Goal: Find specific page/section: Find specific page/section

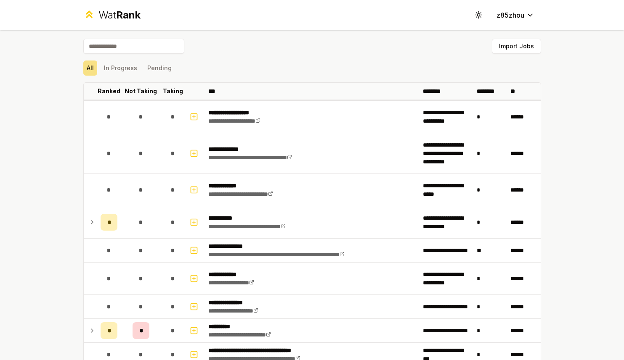
scroll to position [109, 0]
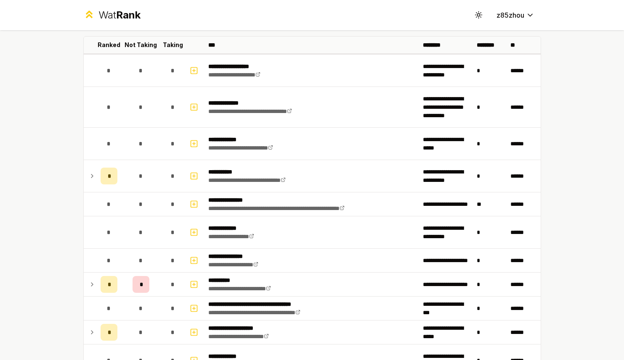
scroll to position [48, 0]
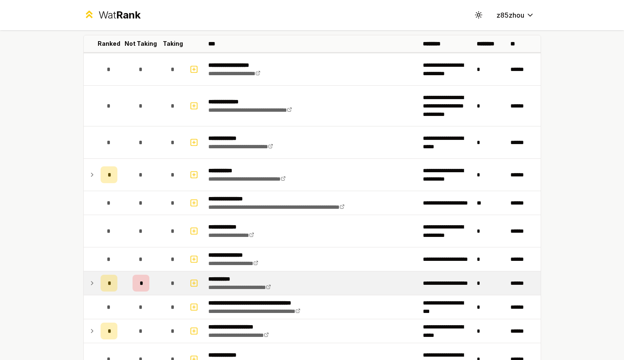
click at [89, 287] on icon at bounding box center [92, 283] width 7 height 10
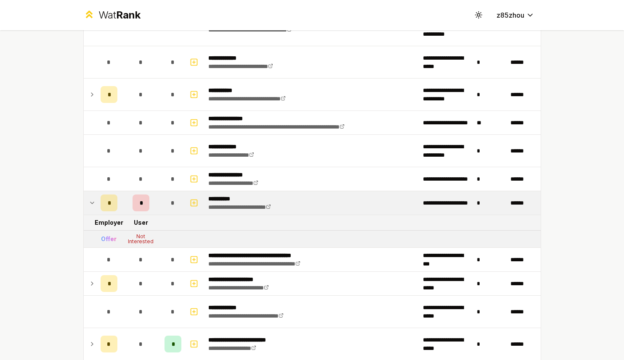
scroll to position [125, 0]
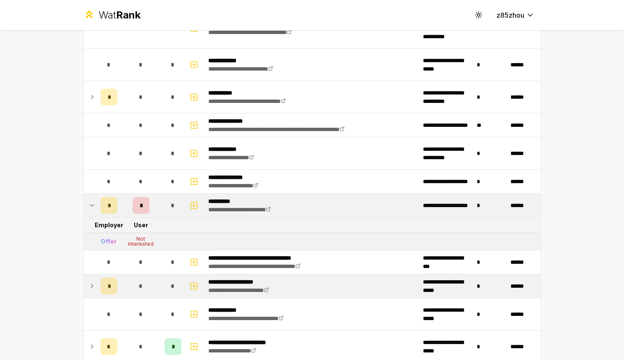
click at [89, 291] on icon at bounding box center [92, 286] width 7 height 10
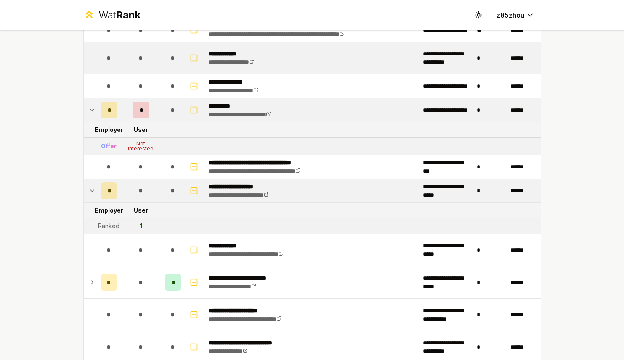
scroll to position [231, 0]
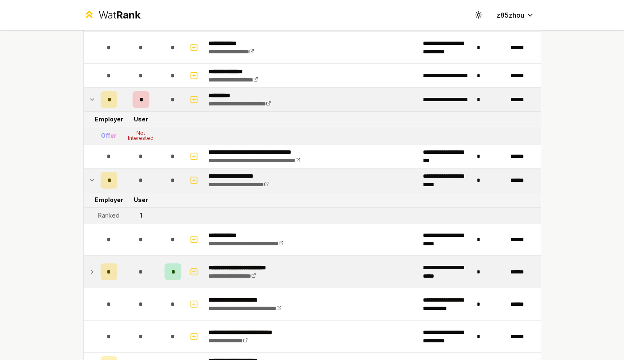
click at [89, 270] on icon at bounding box center [92, 272] width 7 height 10
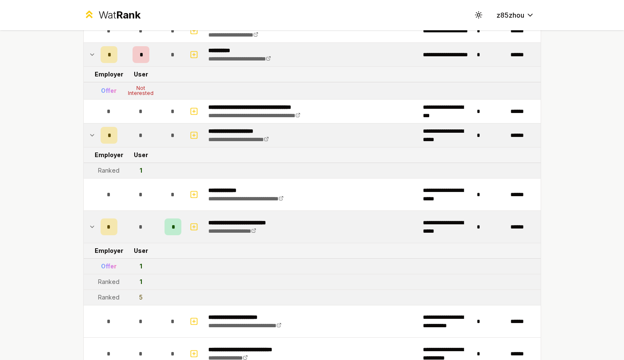
scroll to position [288, 0]
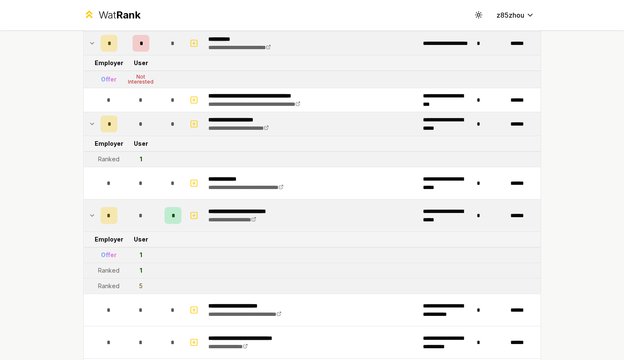
click at [307, 210] on td "**********" at bounding box center [312, 216] width 215 height 32
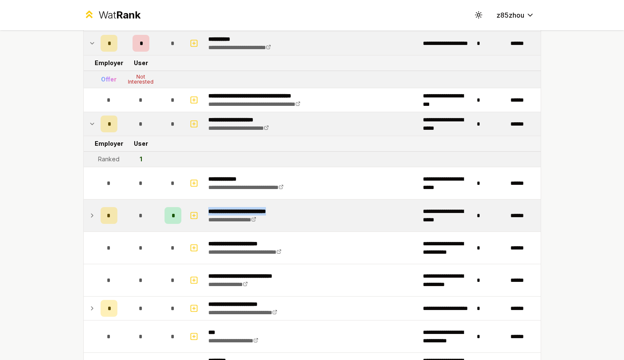
drag, startPoint x: 291, startPoint y: 212, endPoint x: 206, endPoint y: 212, distance: 85.4
click at [206, 212] on td "**********" at bounding box center [312, 216] width 215 height 32
copy p "**********"
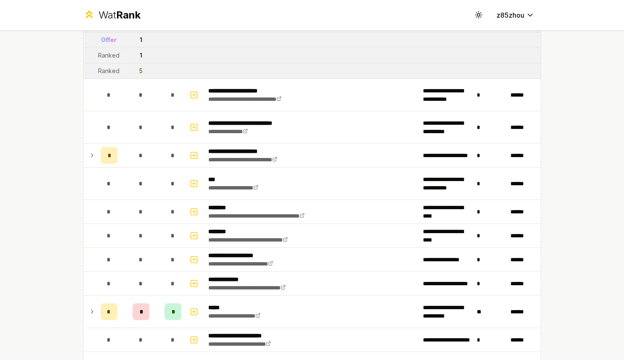
scroll to position [518, 0]
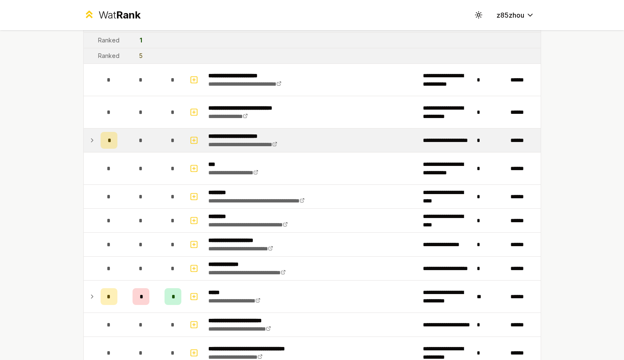
click at [90, 144] on icon at bounding box center [92, 140] width 7 height 10
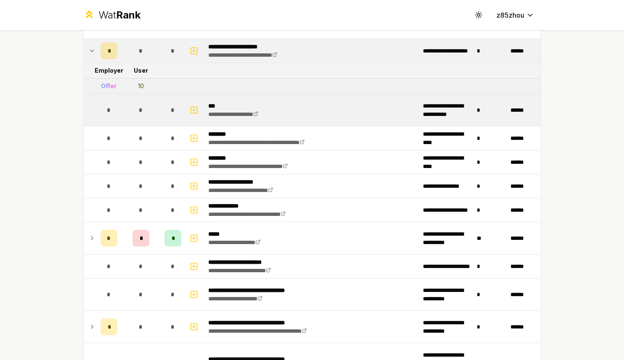
scroll to position [608, 0]
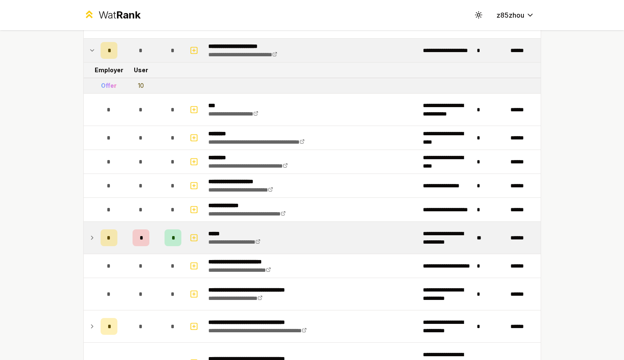
click at [89, 242] on icon at bounding box center [92, 238] width 7 height 10
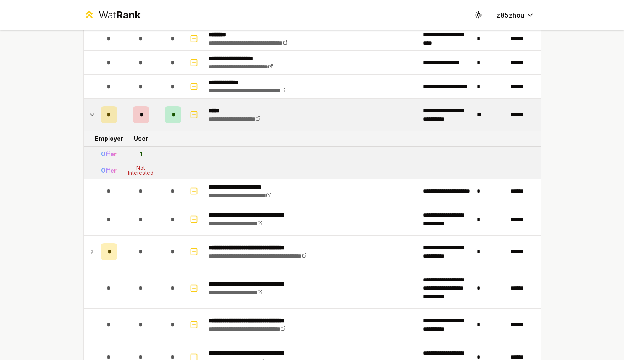
scroll to position [745, 0]
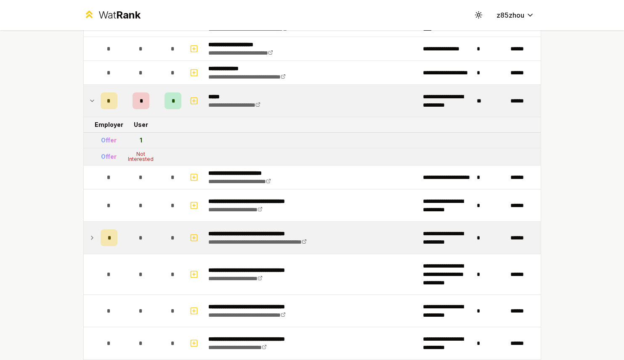
click at [89, 241] on icon at bounding box center [92, 238] width 7 height 10
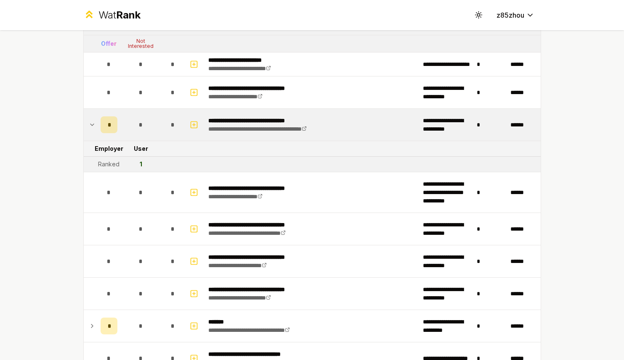
scroll to position [867, 0]
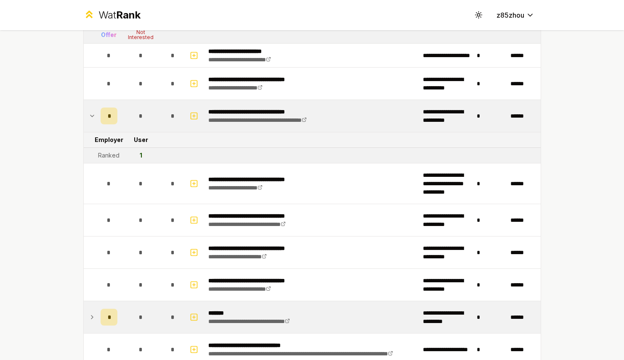
click at [89, 320] on icon at bounding box center [92, 318] width 7 height 10
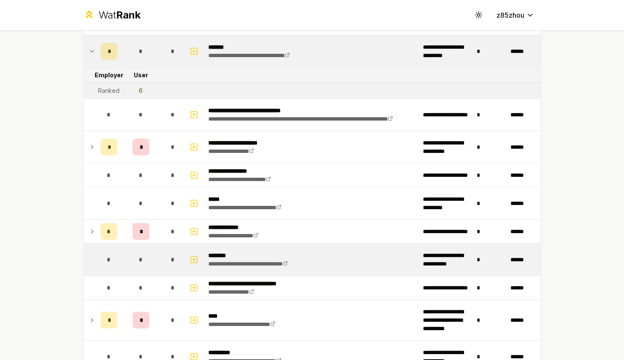
scroll to position [1137, 0]
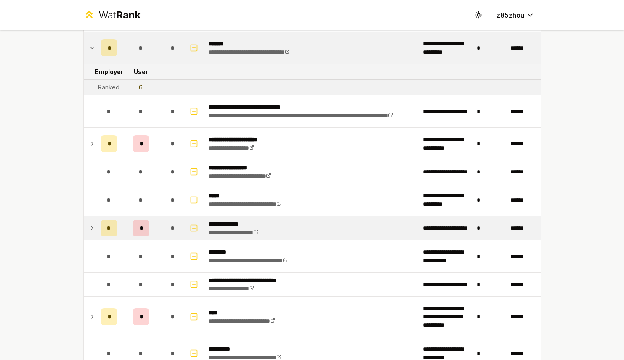
click at [89, 231] on icon at bounding box center [92, 228] width 7 height 10
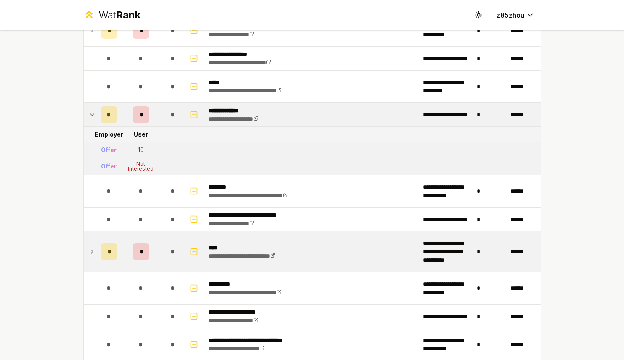
scroll to position [1257, 0]
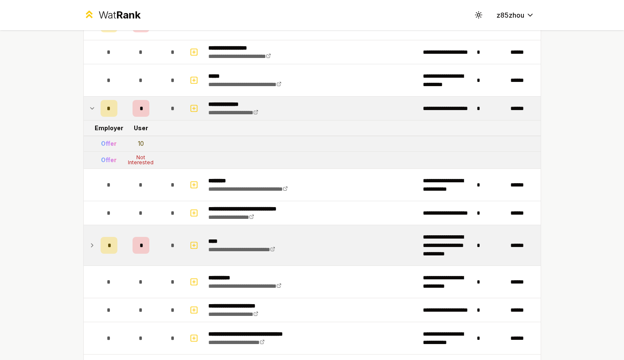
click at [89, 246] on icon at bounding box center [92, 246] width 7 height 10
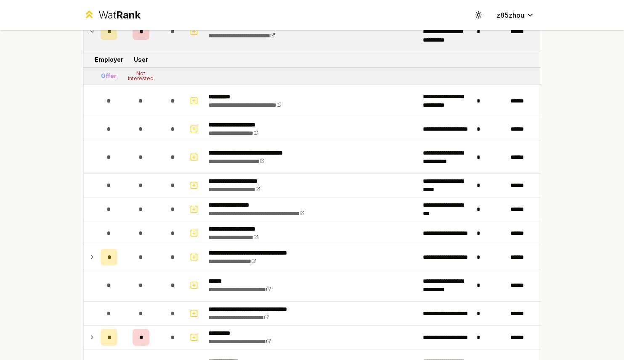
scroll to position [1473, 0]
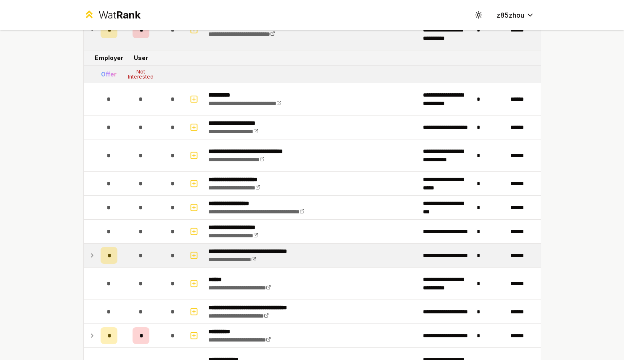
click at [84, 257] on td at bounding box center [90, 256] width 13 height 24
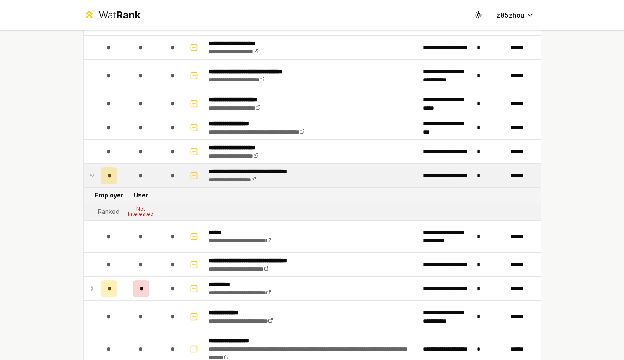
scroll to position [1559, 0]
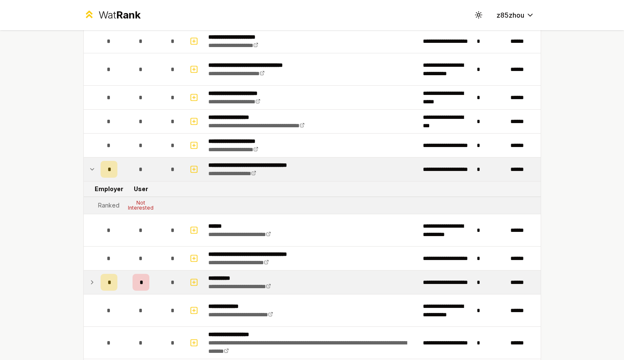
click at [89, 284] on icon at bounding box center [92, 283] width 7 height 10
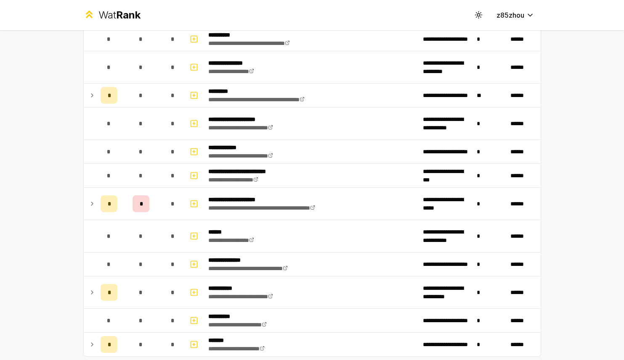
scroll to position [2280, 0]
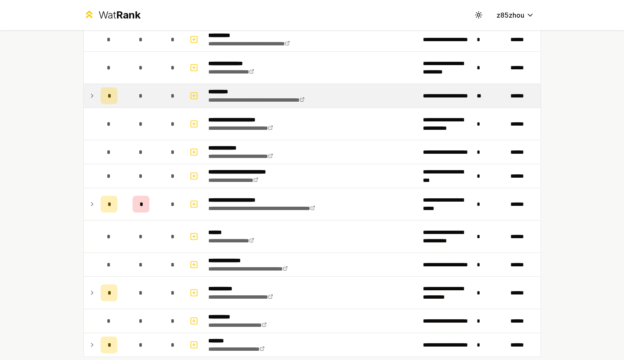
click at [89, 101] on icon at bounding box center [92, 96] width 7 height 10
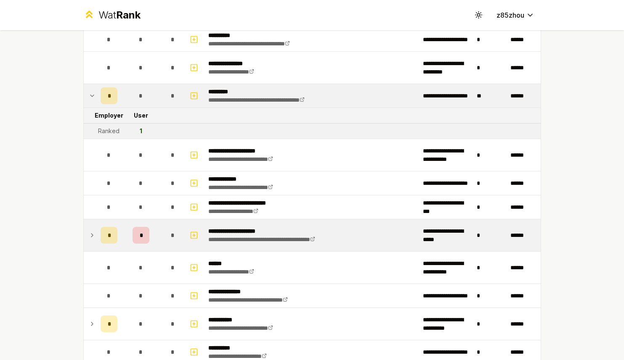
click at [89, 236] on icon at bounding box center [92, 236] width 7 height 10
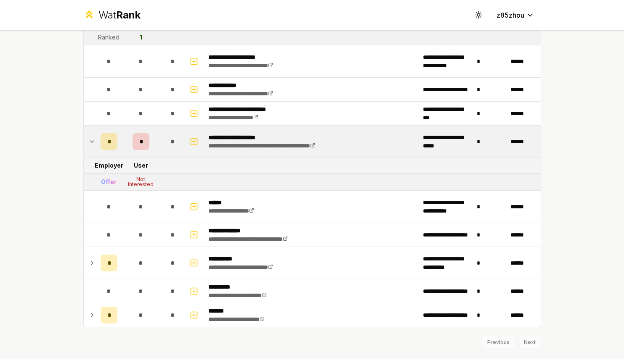
scroll to position [2387, 0]
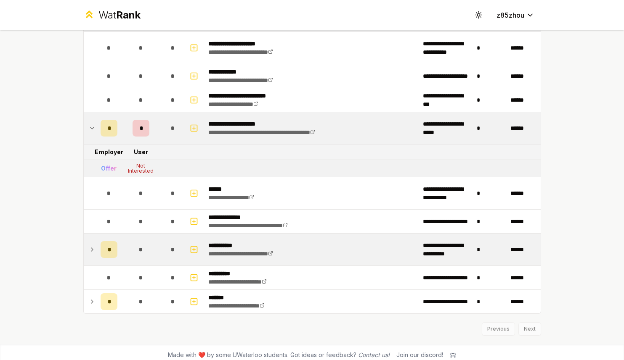
click at [89, 248] on icon at bounding box center [92, 250] width 7 height 10
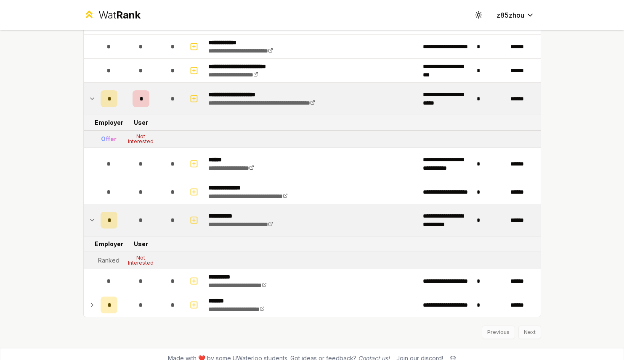
scroll to position [2426, 0]
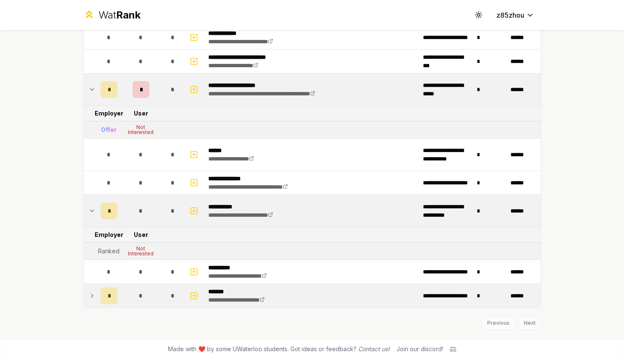
click at [84, 299] on td at bounding box center [90, 296] width 13 height 24
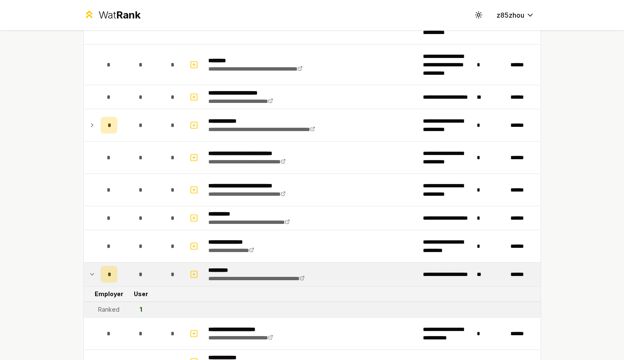
scroll to position [2092, 0]
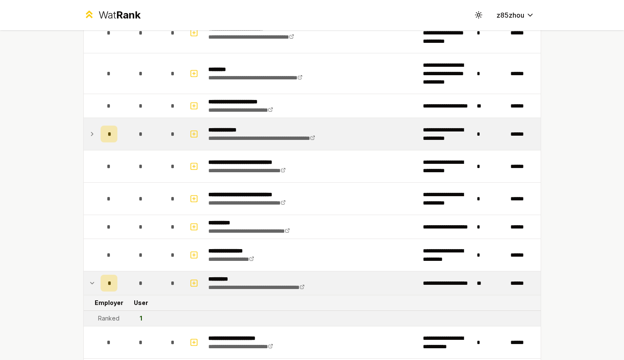
click at [91, 134] on icon at bounding box center [92, 134] width 7 height 10
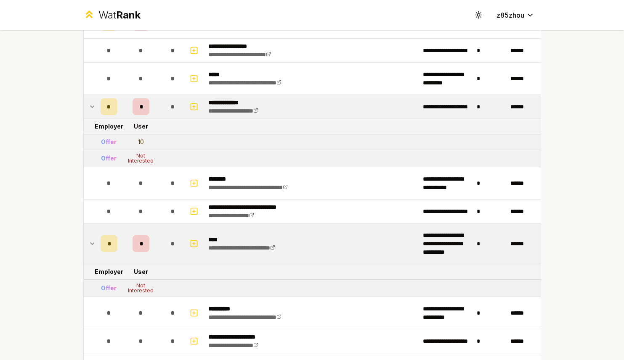
scroll to position [1171, 0]
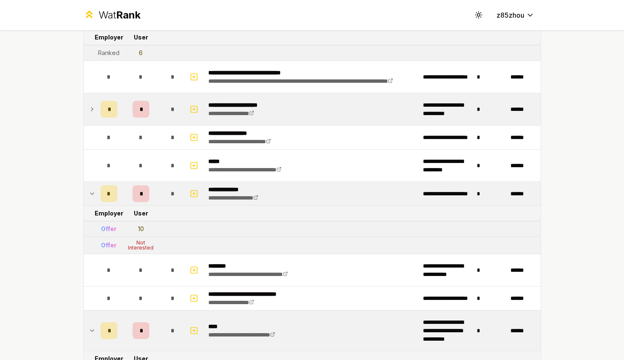
click at [85, 114] on td at bounding box center [90, 109] width 13 height 32
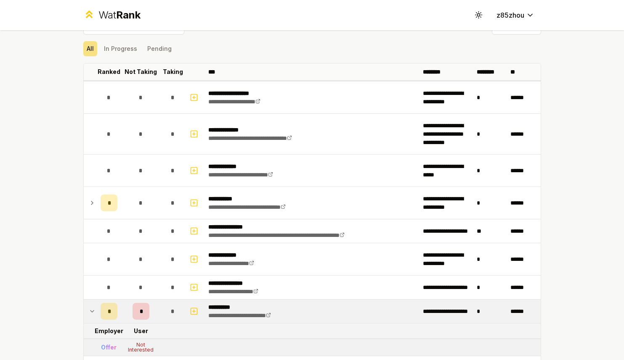
scroll to position [20, 0]
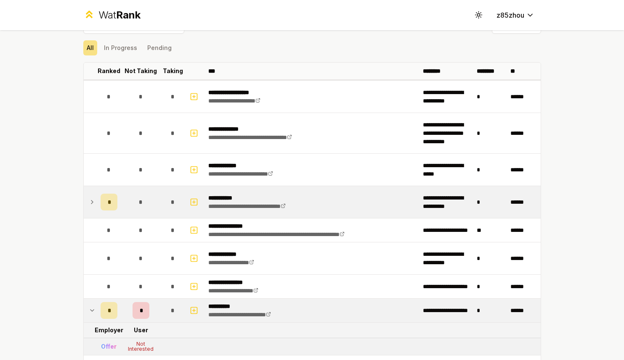
click at [89, 208] on td at bounding box center [90, 202] width 13 height 32
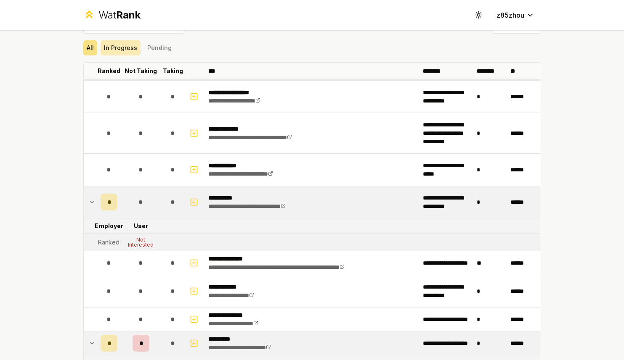
click at [117, 49] on button "In Progress" at bounding box center [121, 47] width 40 height 15
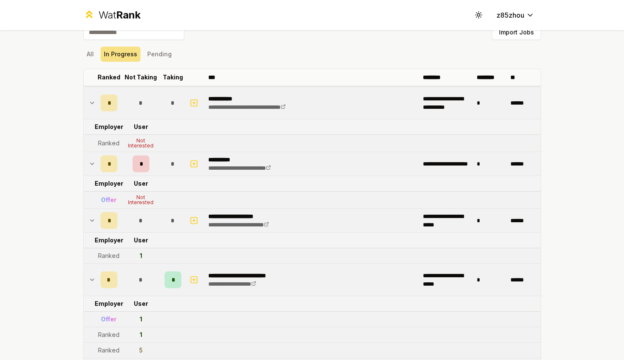
scroll to position [0, 0]
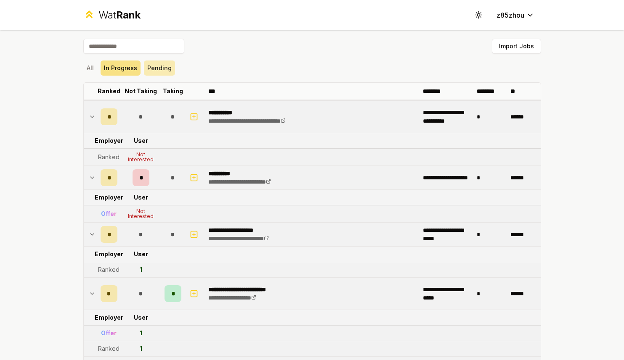
click at [160, 68] on button "Pending" at bounding box center [159, 68] width 31 height 15
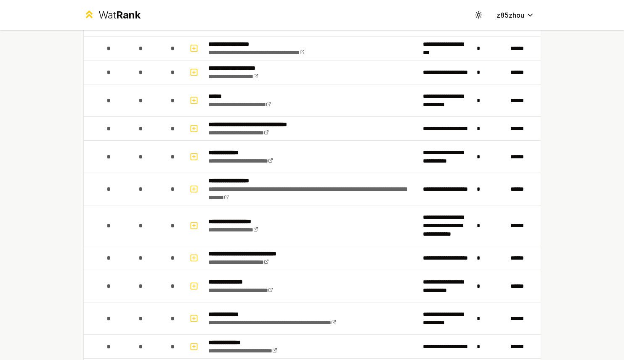
scroll to position [1390, 0]
